Goal: Task Accomplishment & Management: Manage account settings

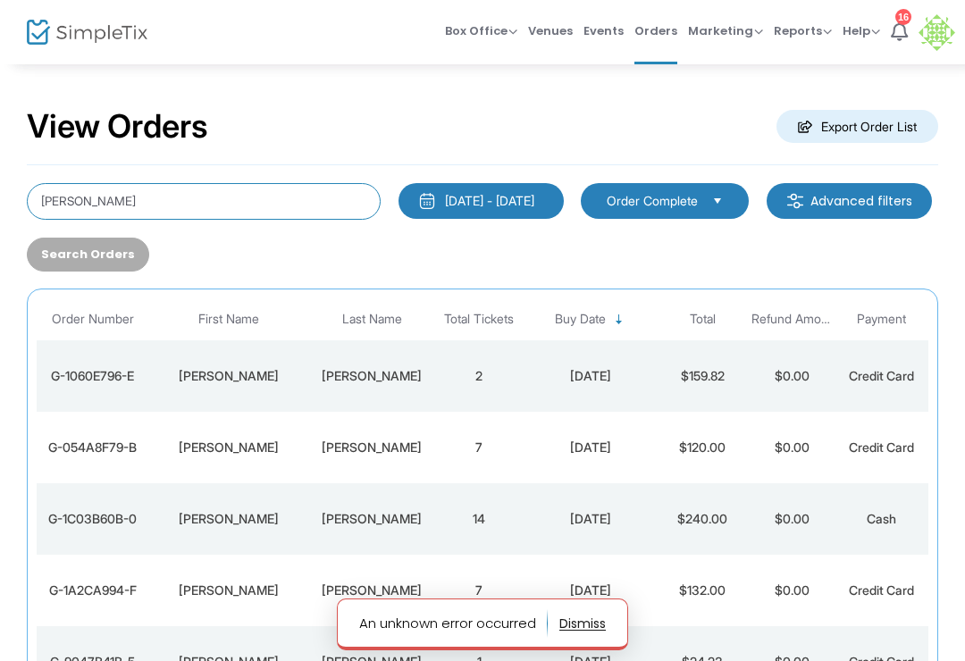
click at [297, 190] on input "[PERSON_NAME]" at bounding box center [204, 201] width 354 height 37
click at [337, 195] on input "[PERSON_NAME]" at bounding box center [204, 201] width 354 height 37
type input "P"
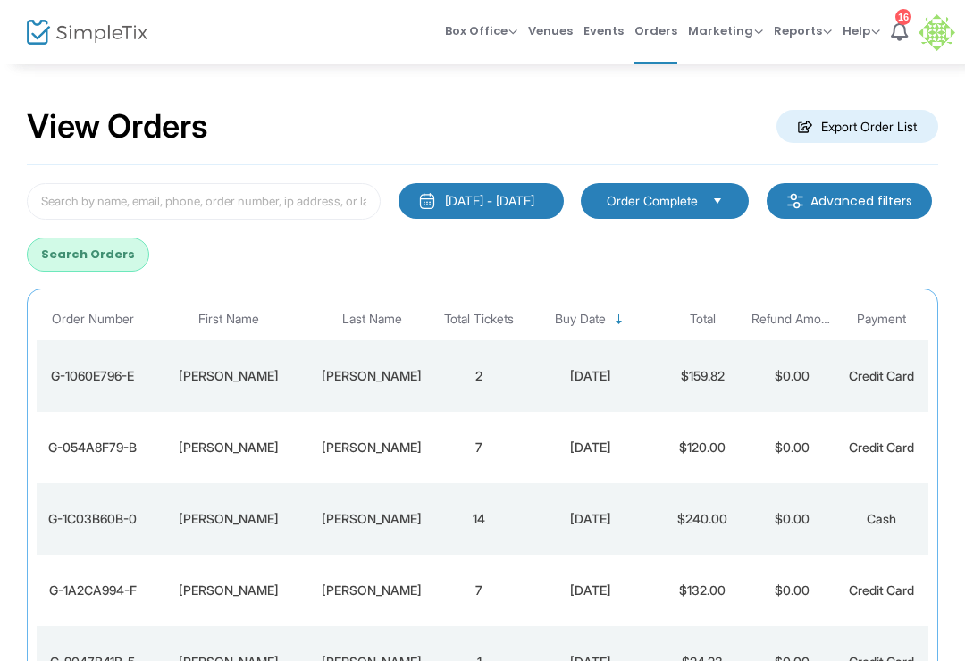
click at [529, 195] on div "[DATE] - [DATE]" at bounding box center [489, 201] width 89 height 18
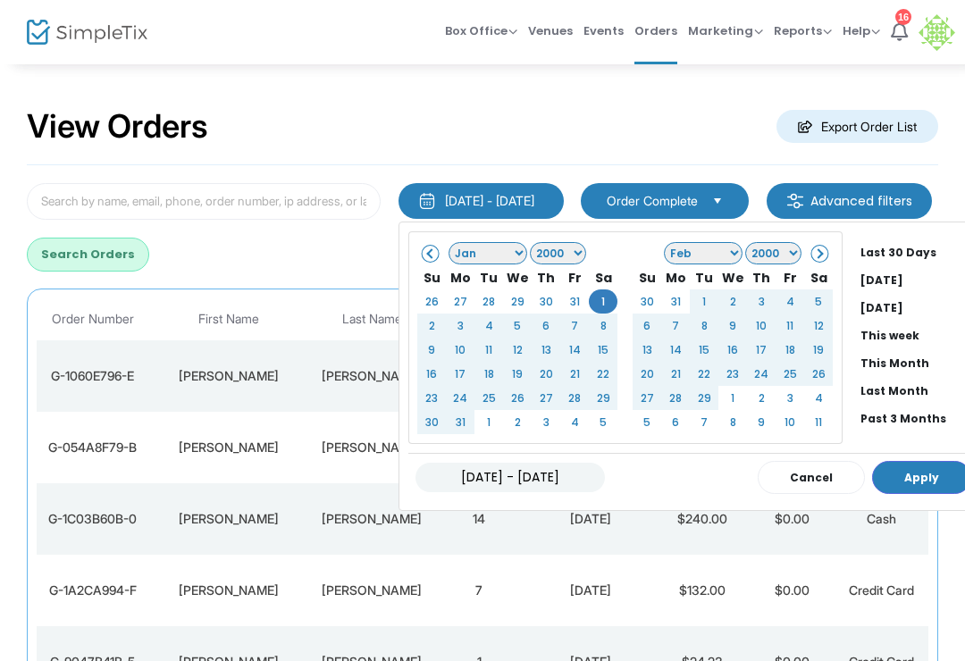
click at [580, 127] on div "View Orders Export Order List" at bounding box center [482, 127] width 911 height 76
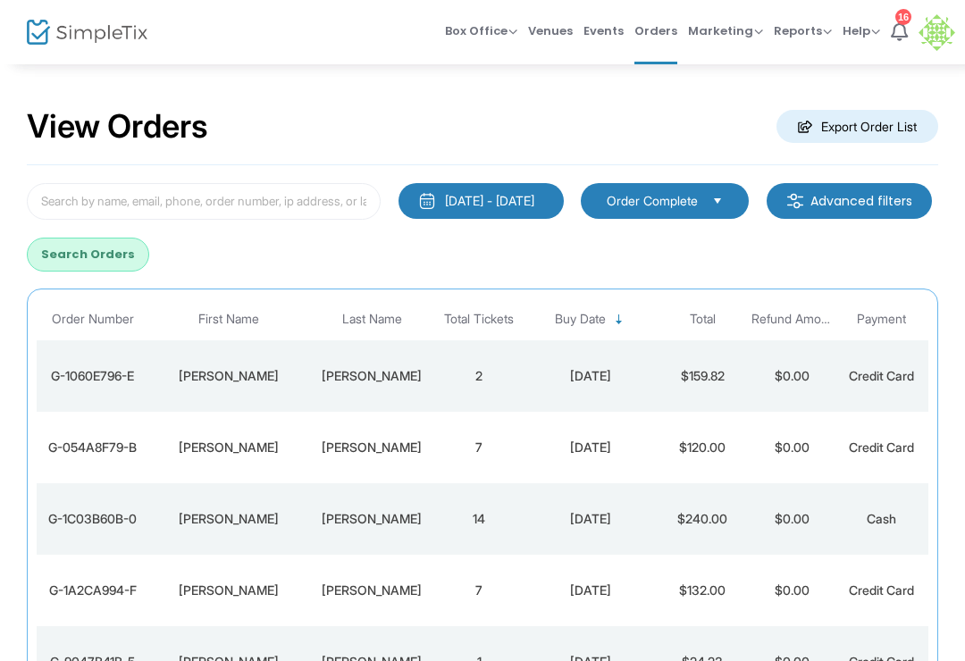
click at [514, 199] on div "[DATE] - [DATE]" at bounding box center [489, 201] width 89 height 18
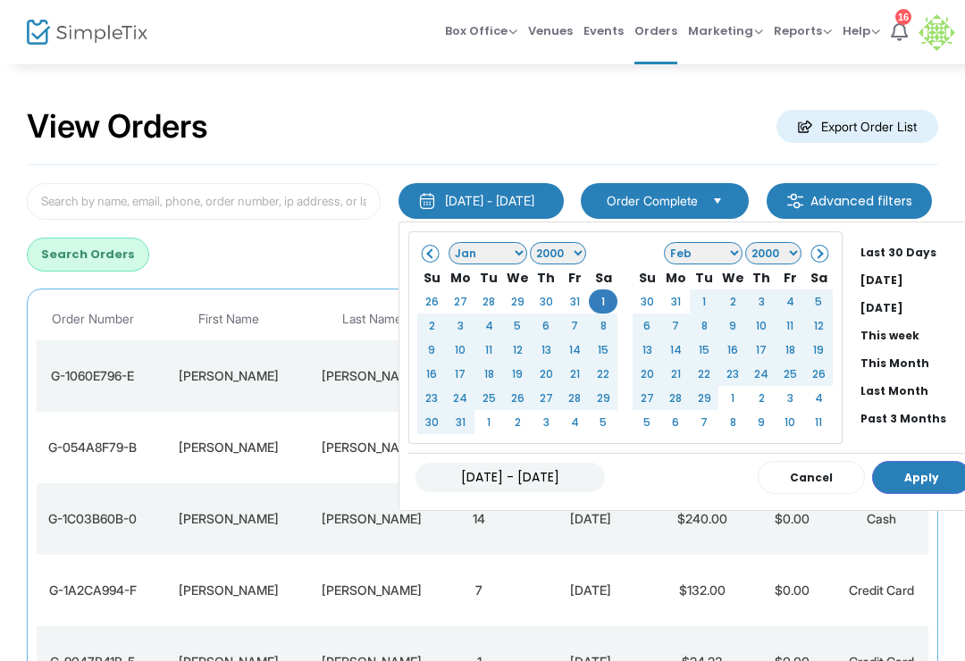
click at [908, 515] on li "All Time" at bounding box center [911, 529] width 116 height 28
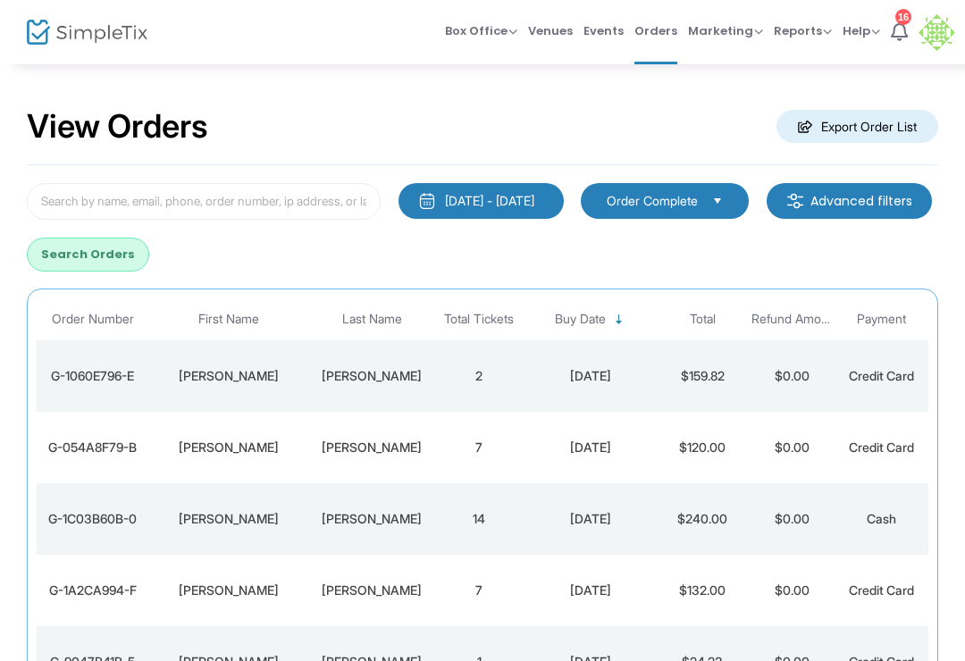
click at [540, 187] on button "[DATE] - [DATE]" at bounding box center [480, 201] width 165 height 36
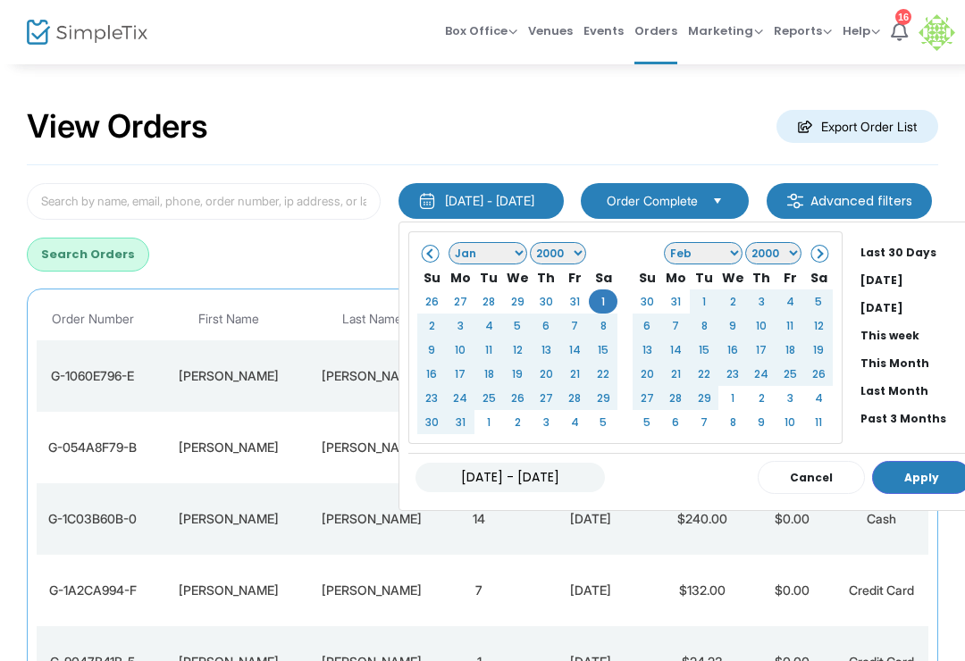
click at [903, 488] on li "This Year" at bounding box center [915, 502] width 125 height 28
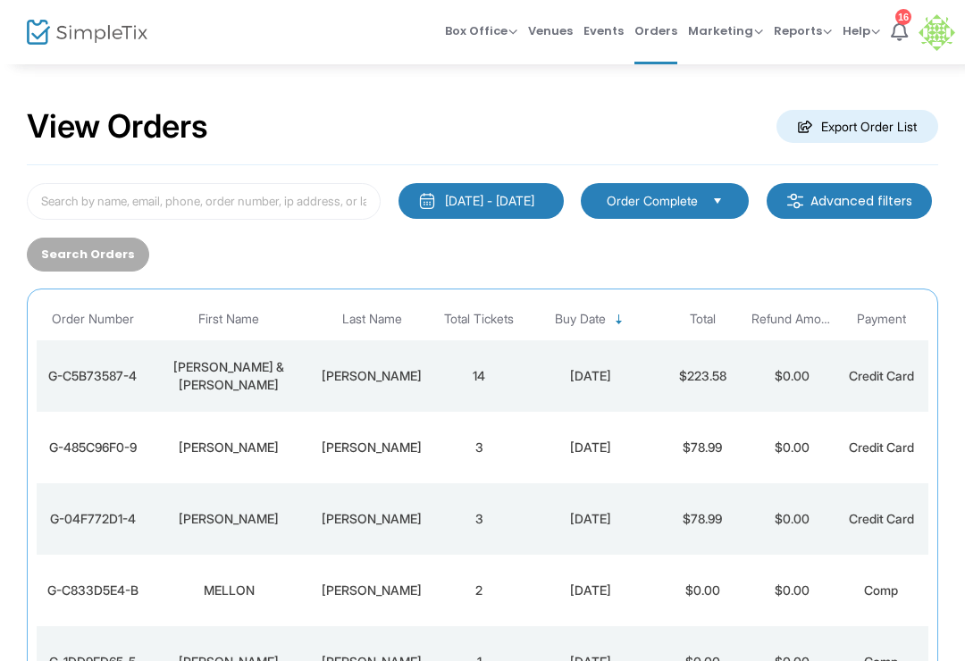
click at [535, 189] on button "[DATE] - [DATE]" at bounding box center [480, 201] width 165 height 36
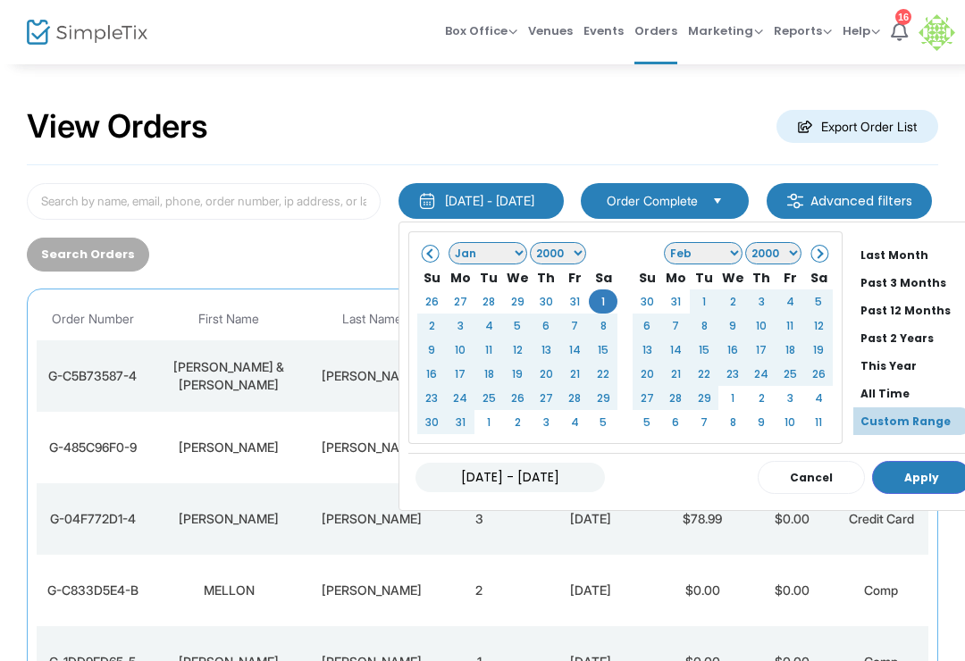
scroll to position [136, 0]
click at [894, 391] on li "All Time" at bounding box center [915, 394] width 125 height 28
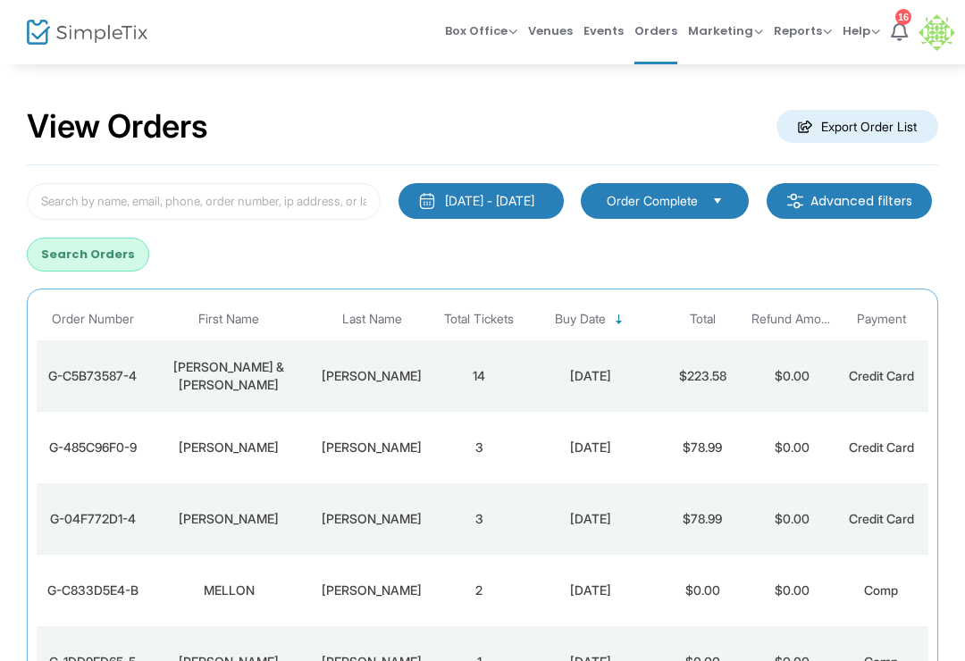
click at [149, 254] on button "Search Orders" at bounding box center [88, 255] width 122 height 34
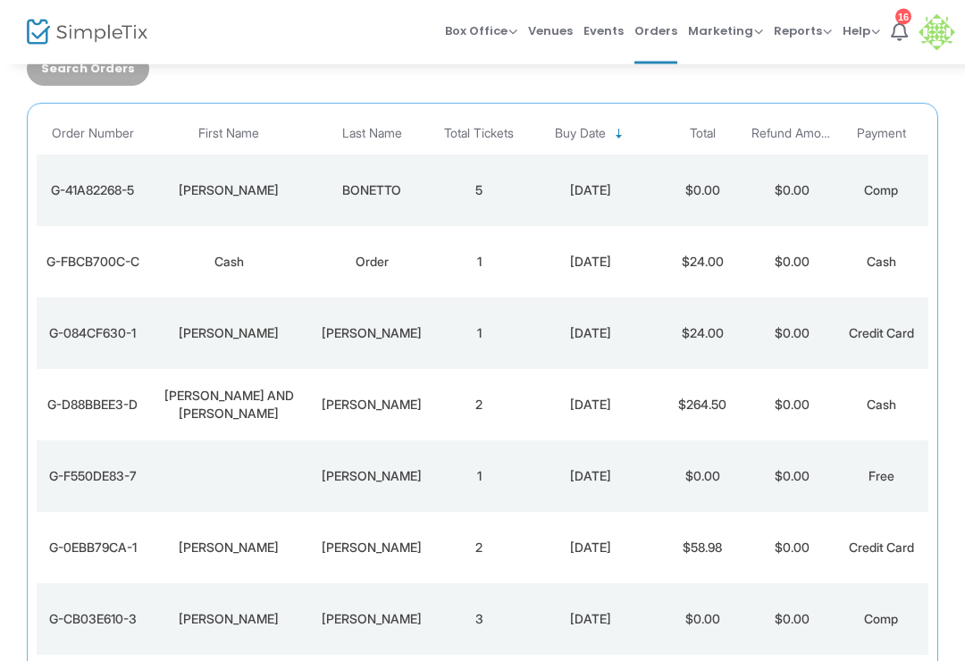
scroll to position [184, 0]
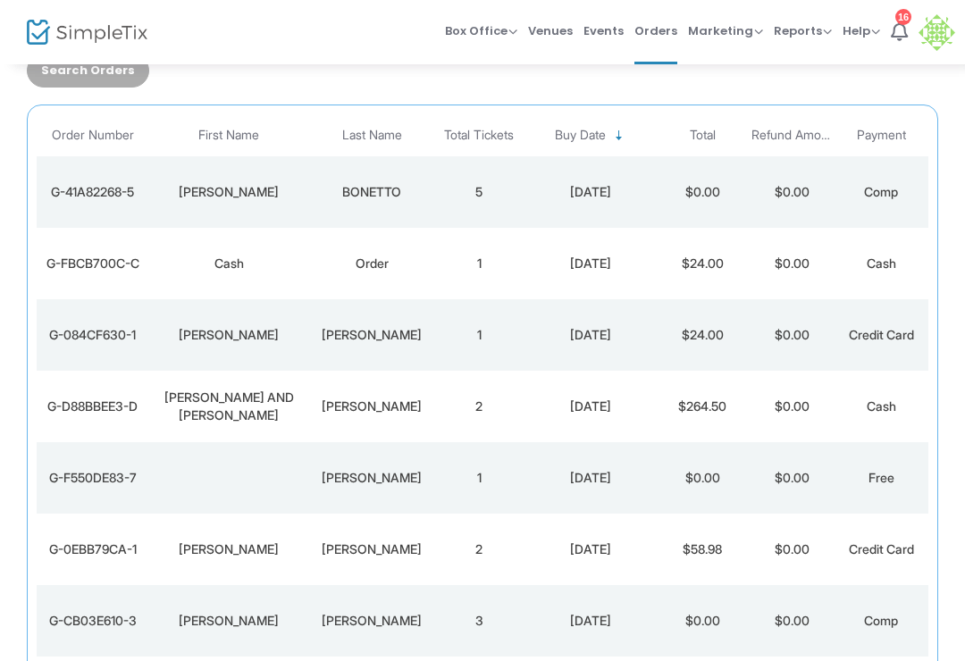
click at [629, 410] on div "9/18/2025" at bounding box center [590, 407] width 125 height 18
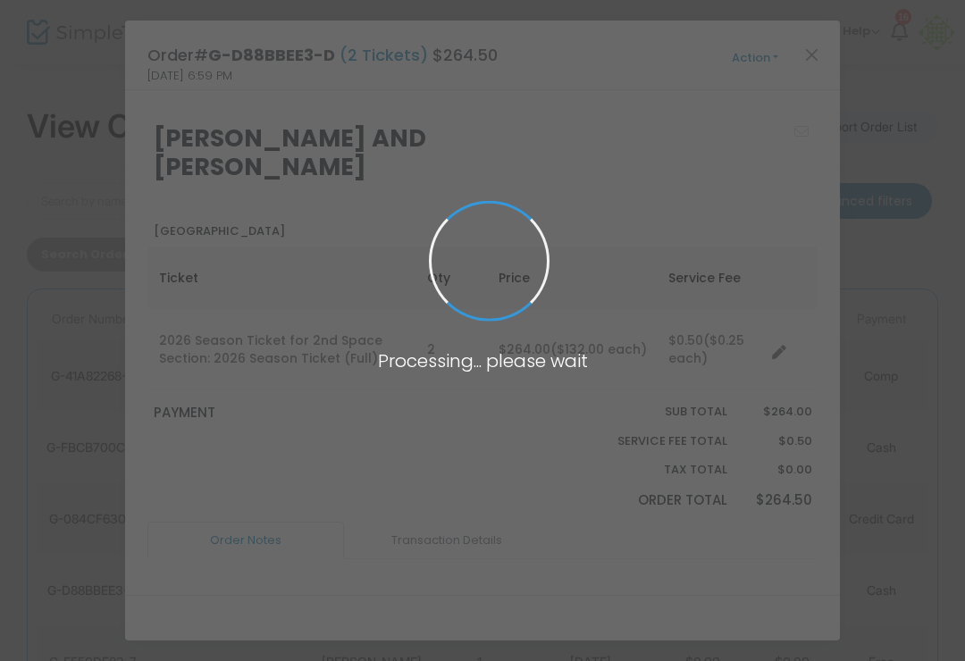
scroll to position [0, 0]
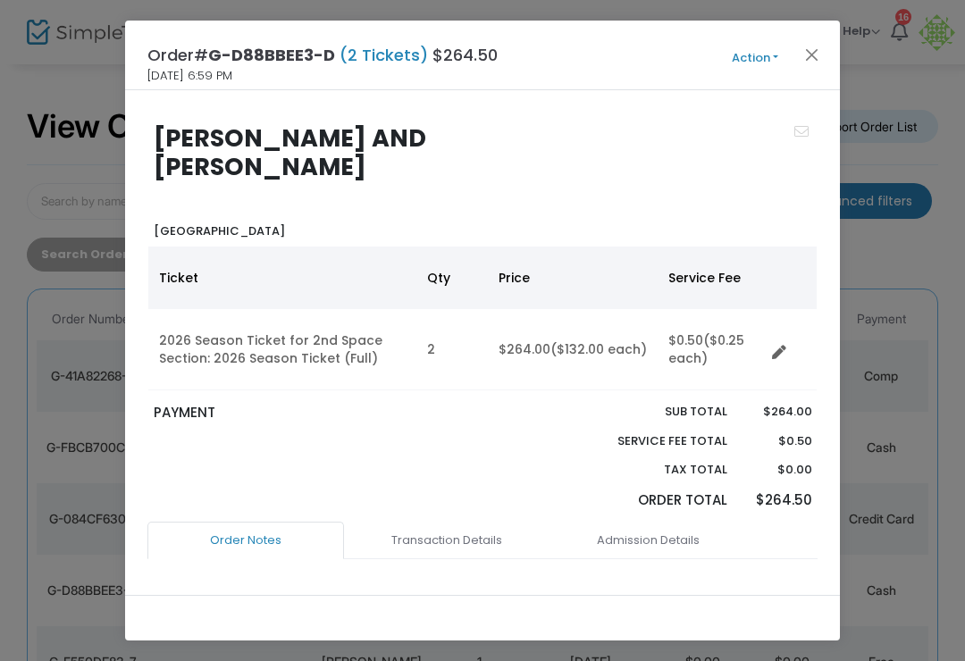
click at [752, 43] on div "Order# G-D88BBEE3-D (2 Tickets) $264.50 9/18/2025 6:59 PM Action Mark Admitted …" at bounding box center [482, 56] width 715 height 70
click at [756, 50] on button "Action" at bounding box center [754, 58] width 107 height 20
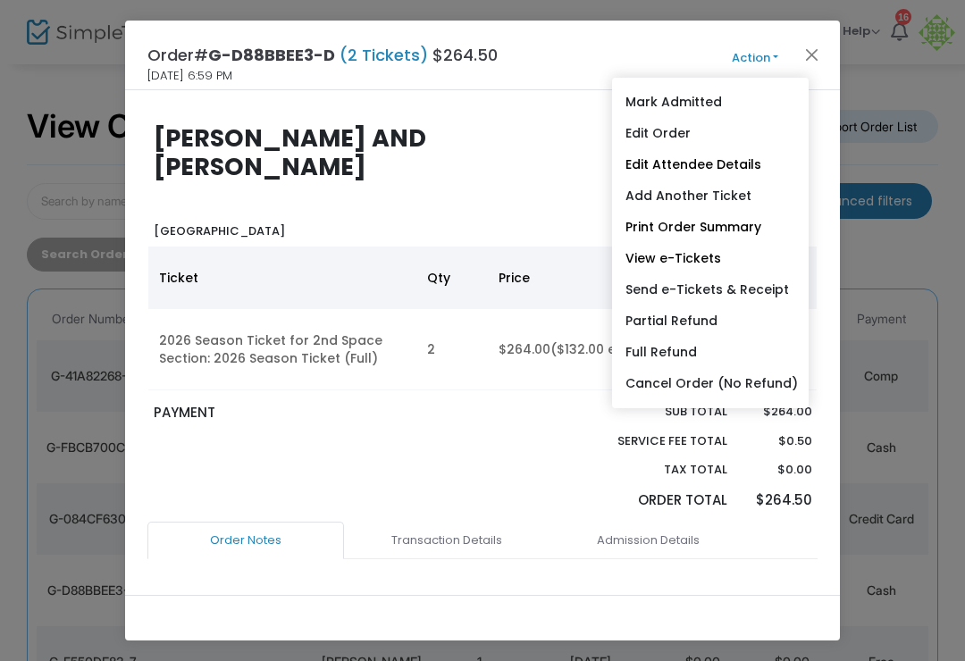
click at [674, 131] on link "Edit Order" at bounding box center [710, 133] width 197 height 31
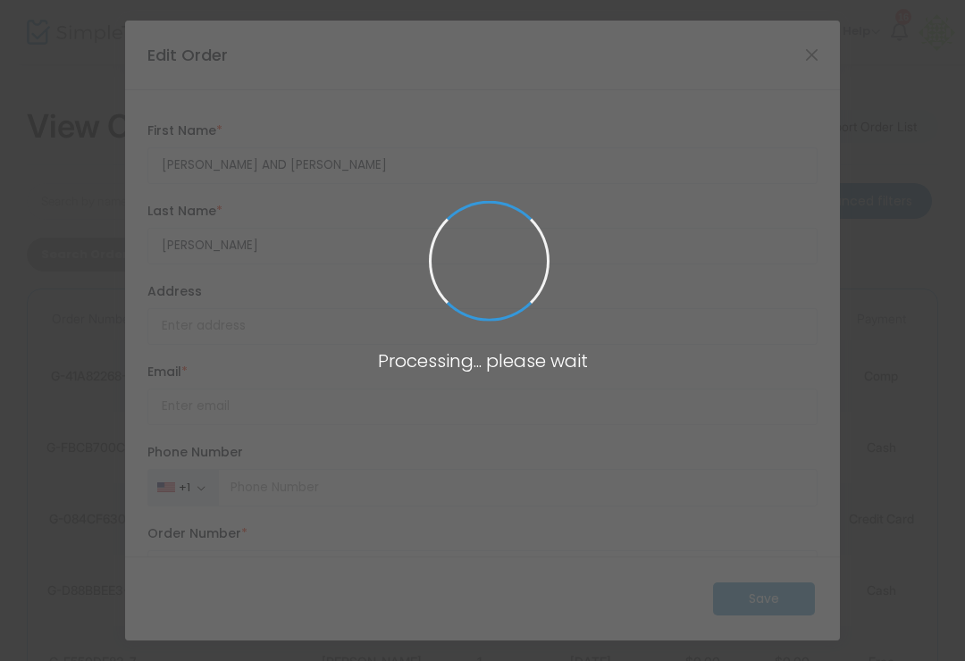
type input "United States"
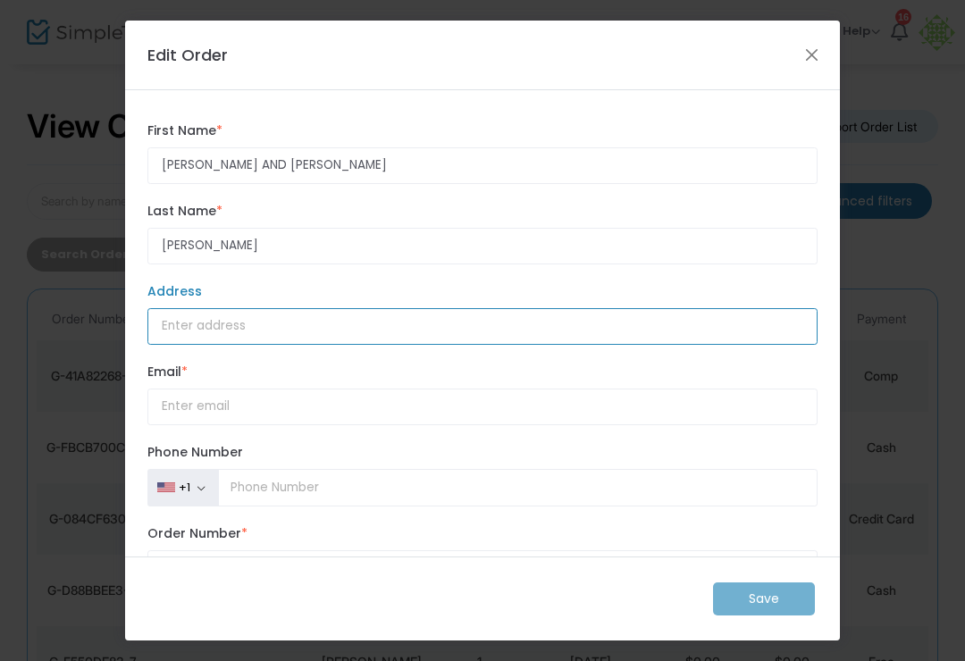
click at [317, 332] on input "Address" at bounding box center [482, 326] width 670 height 37
type input "3033 E CORNELL AVE"
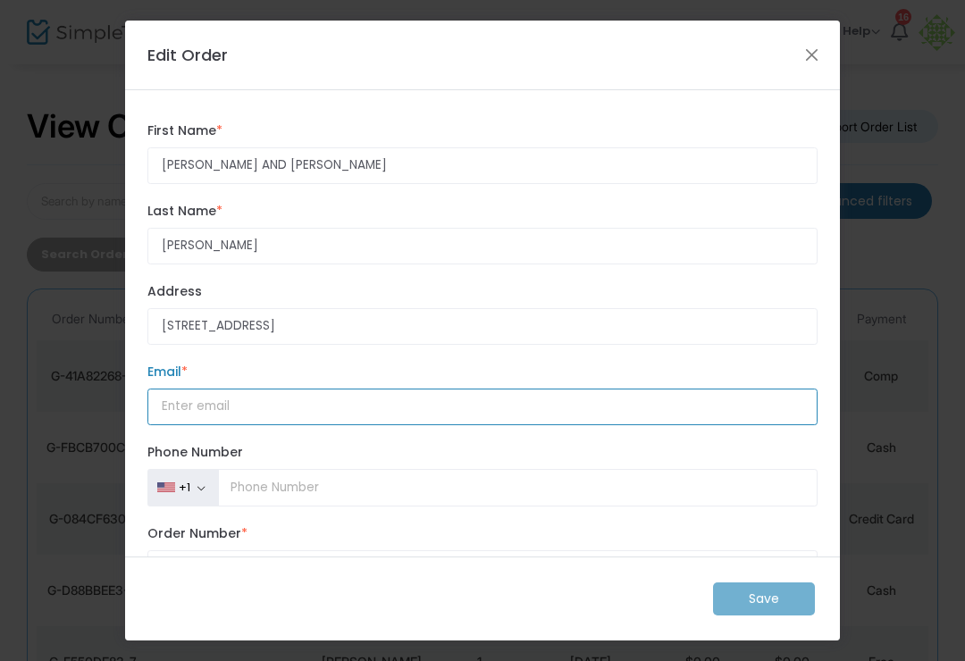
click at [382, 424] on input "How would you like to receive the report? *" at bounding box center [482, 407] width 670 height 37
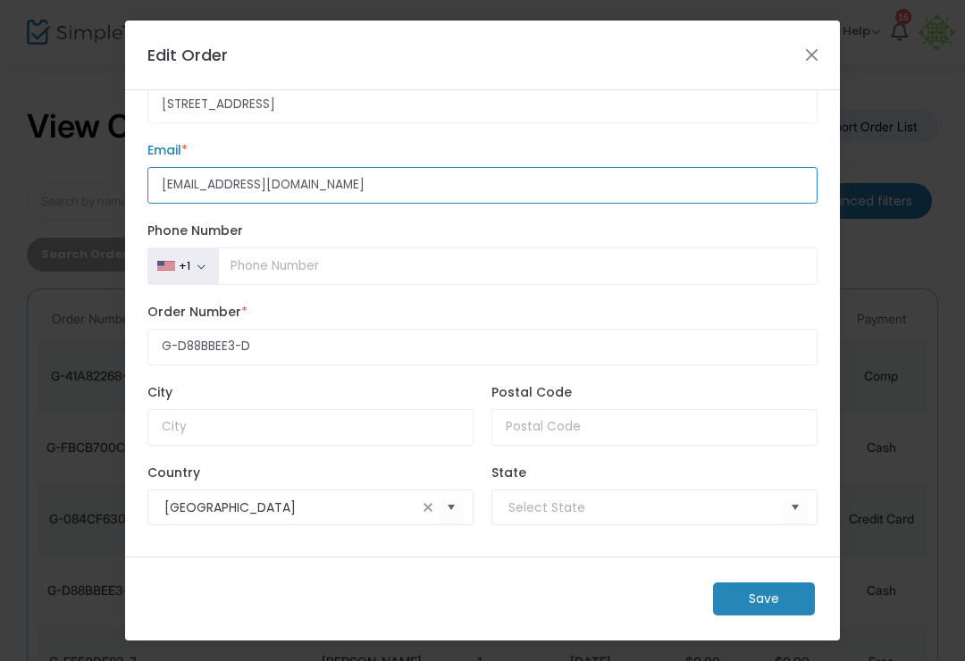
scroll to position [231, 0]
type input "DKIMJOHN@AOL.COM"
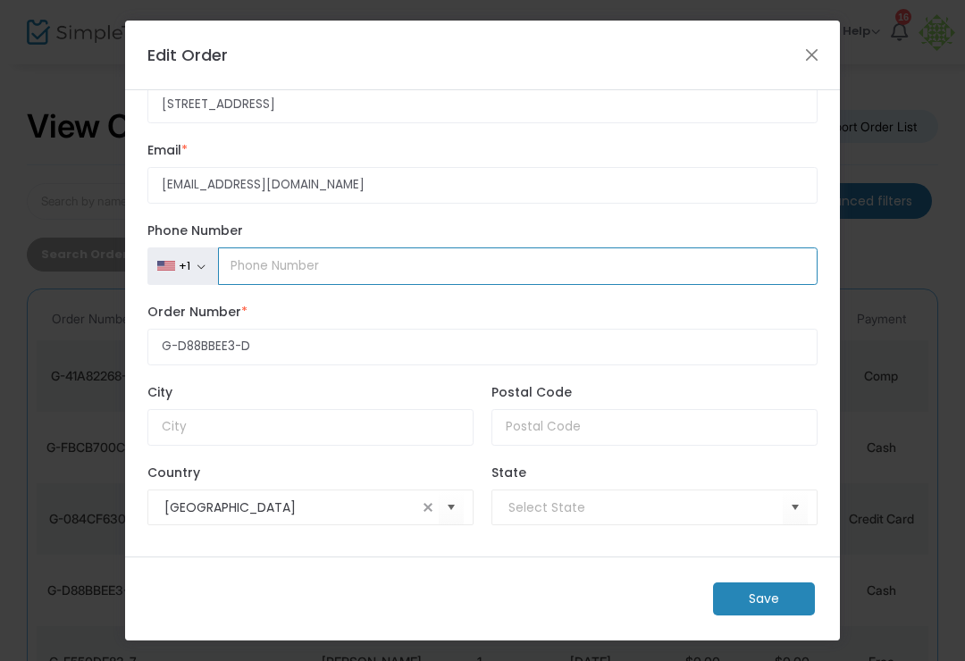
click at [494, 277] on input "Phone Number" at bounding box center [517, 266] width 599 height 38
type input "(559) 978-1191"
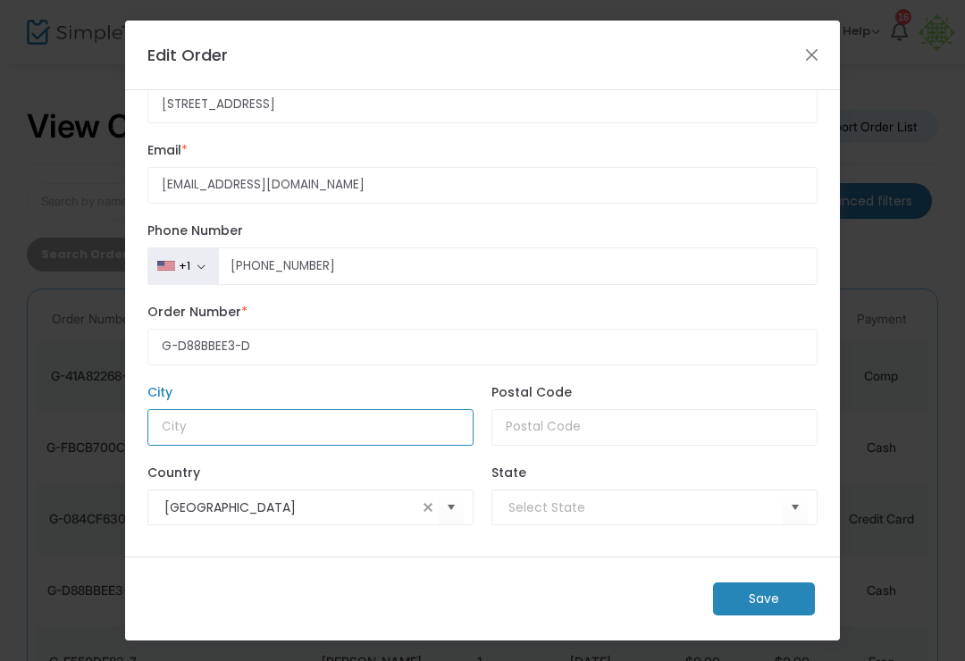
click at [307, 446] on input "City" at bounding box center [310, 427] width 326 height 37
type input "FRESNO"
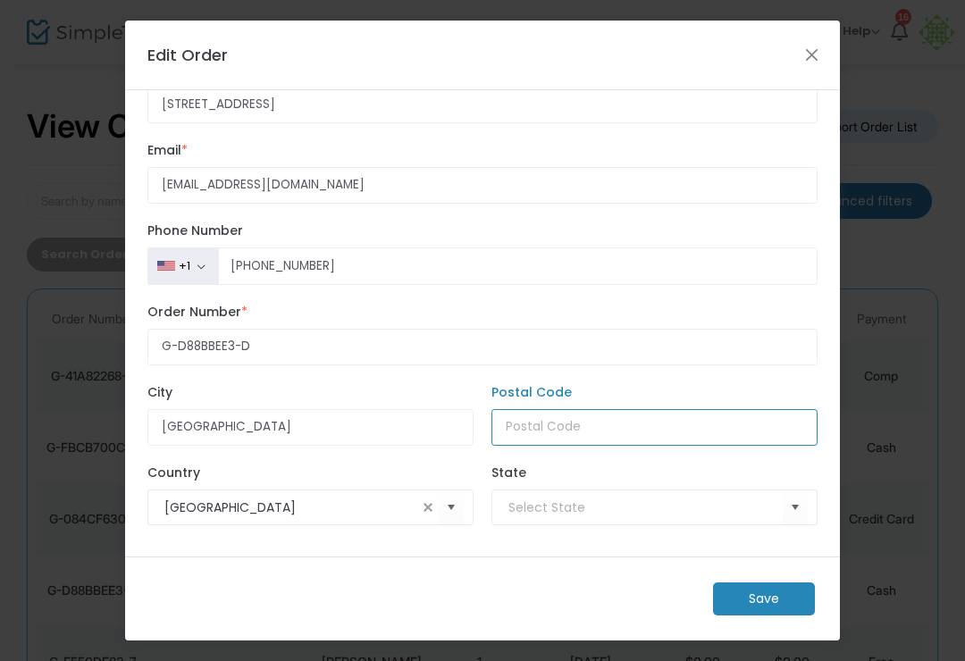
click at [640, 431] on input "Postal Code" at bounding box center [654, 427] width 326 height 37
click at [637, 498] on input at bounding box center [645, 507] width 274 height 19
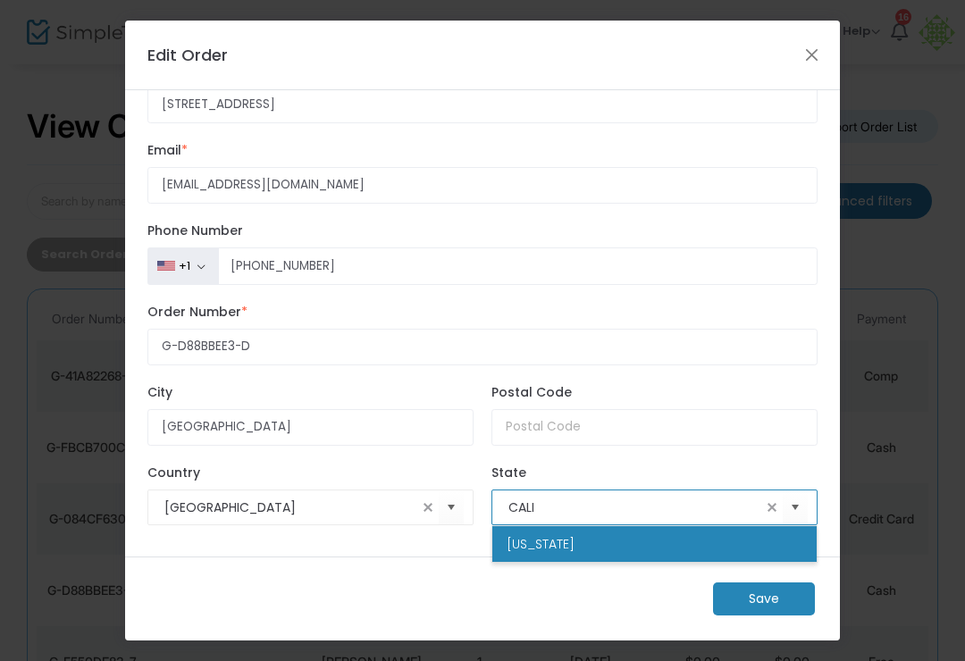
click at [590, 538] on li "California" at bounding box center [654, 544] width 324 height 36
type input "California"
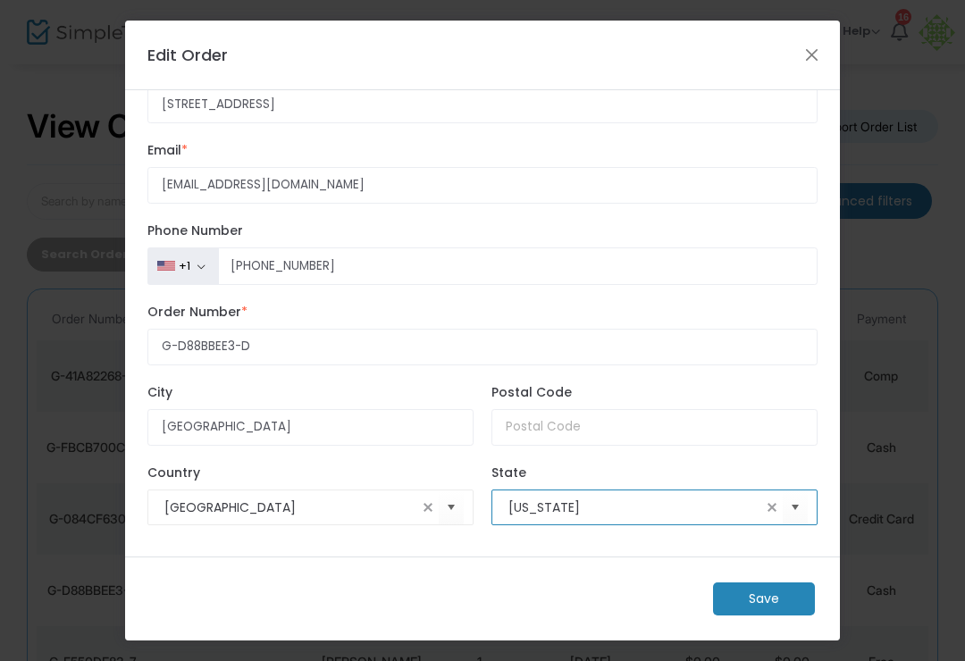
click at [784, 592] on m-button "Save" at bounding box center [764, 598] width 102 height 33
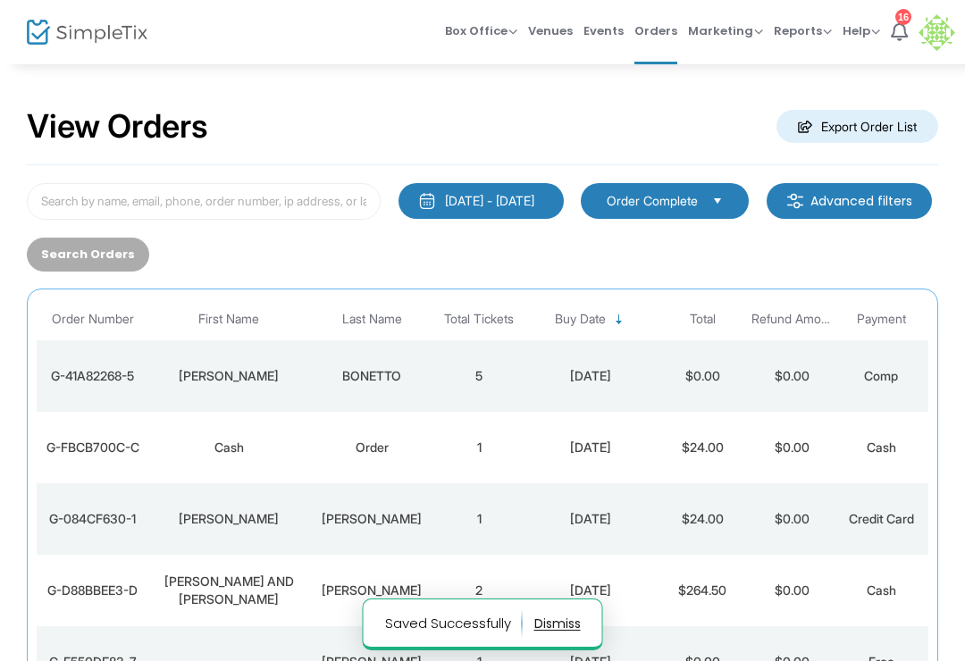
click at [292, 571] on td "CHRIS AND DANA" at bounding box center [228, 590] width 161 height 71
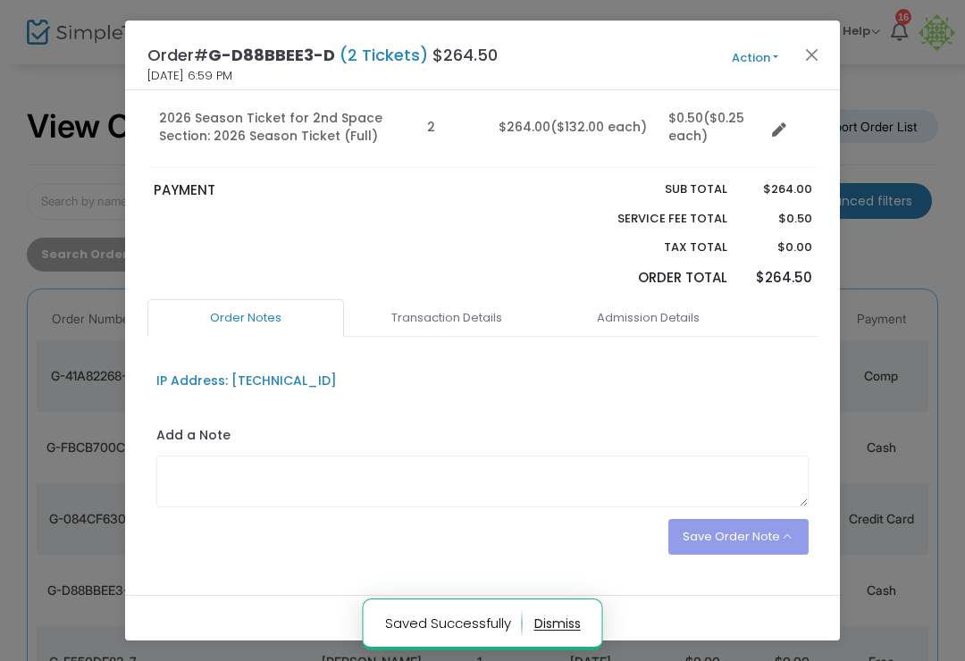
scroll to position [226, 0]
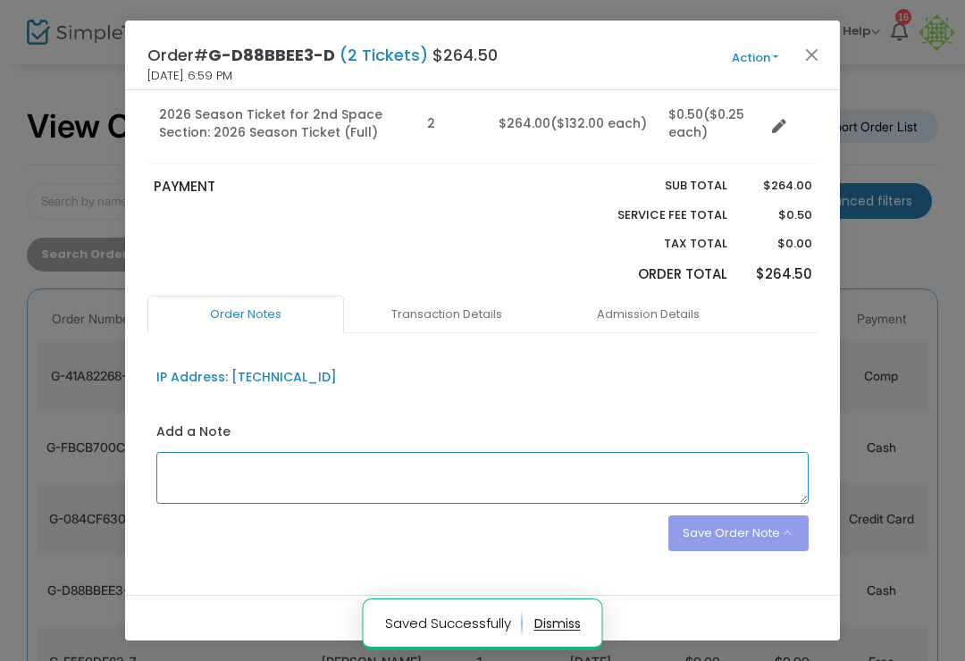
click at [398, 476] on textarea at bounding box center [482, 478] width 653 height 52
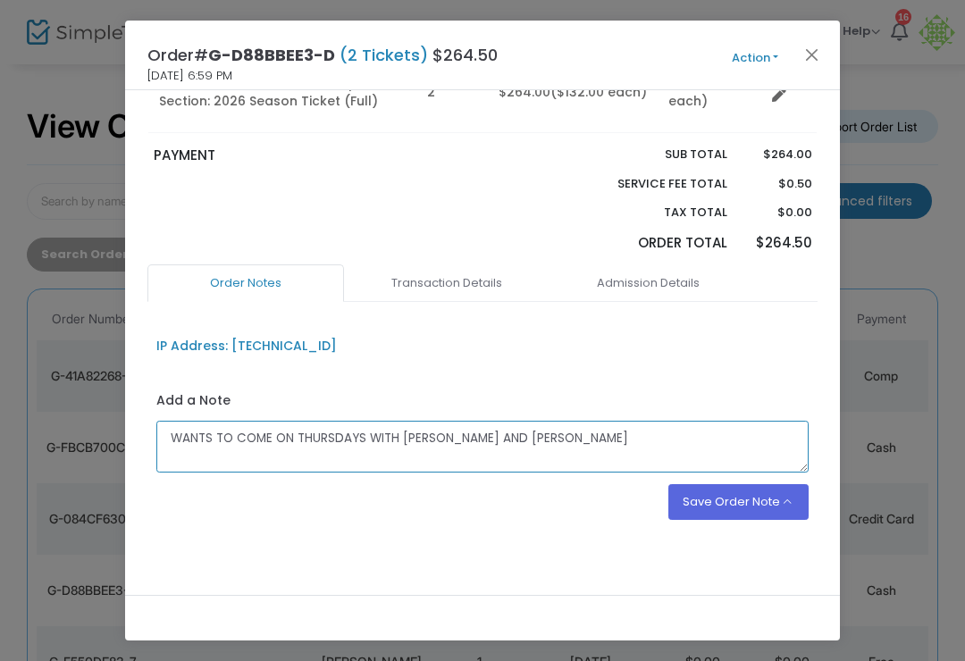
scroll to position [255, 0]
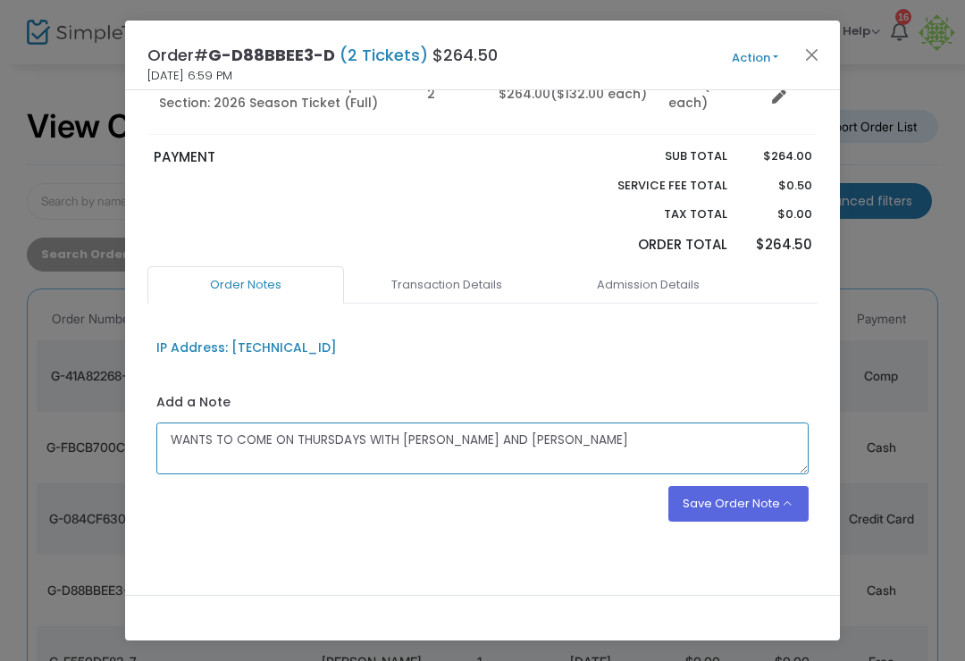
type textarea "WANTS TO COME ON THURSDAYS WITH RUSS AND JANICE KRAMER"
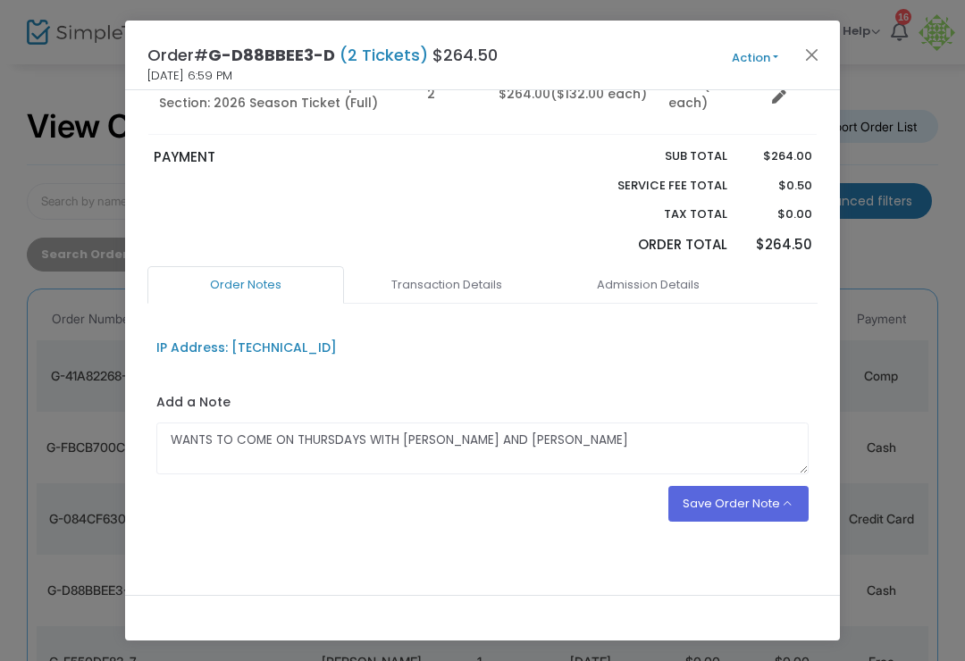
click at [758, 490] on button "Save Order Note" at bounding box center [738, 504] width 141 height 36
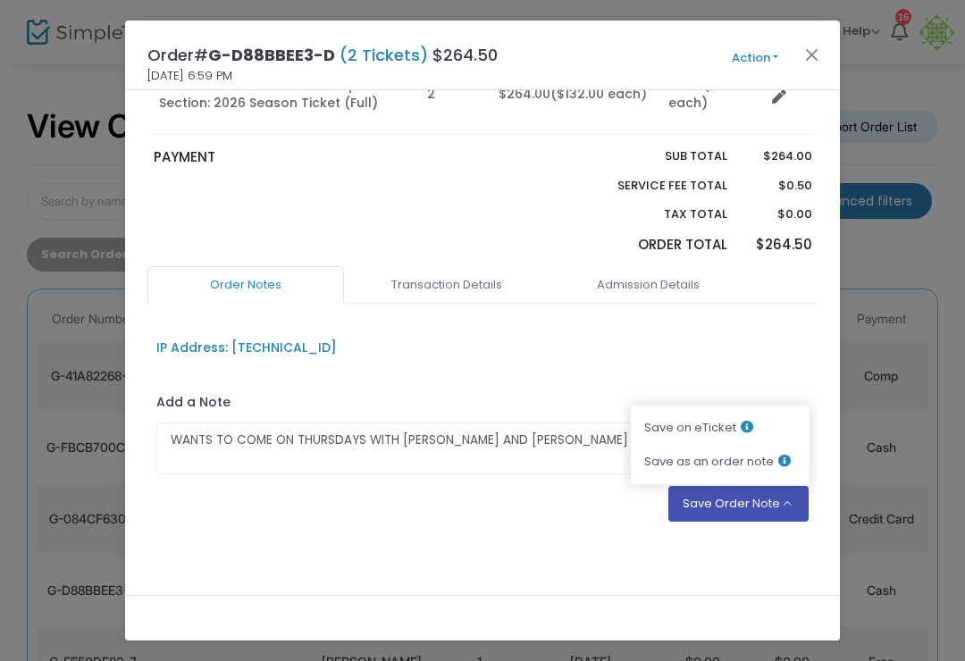
click at [770, 454] on li "Save as an order note" at bounding box center [720, 462] width 179 height 34
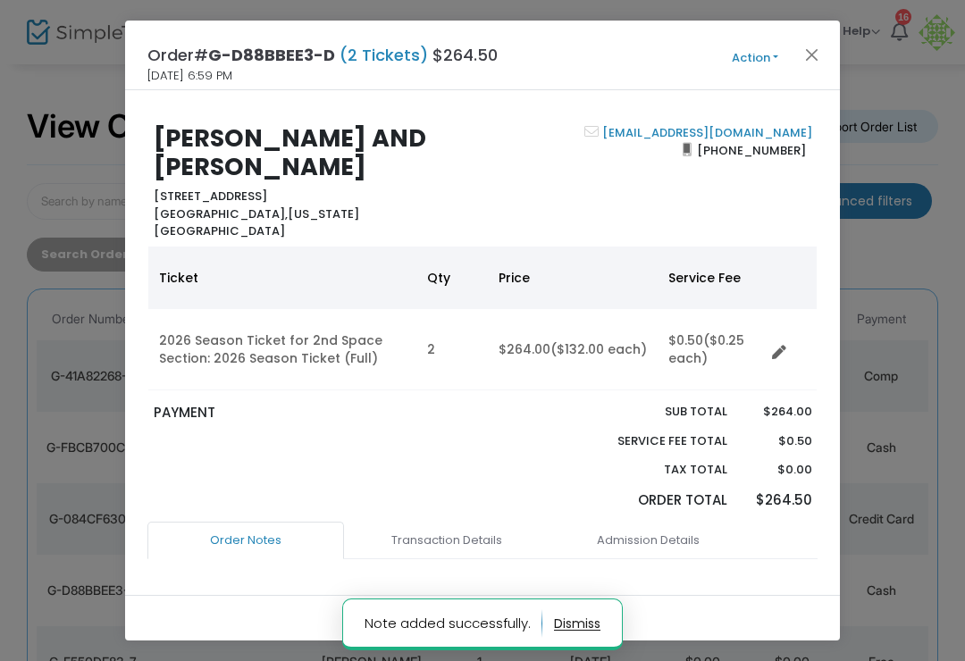
scroll to position [0, 0]
